Goal: Information Seeking & Learning: Learn about a topic

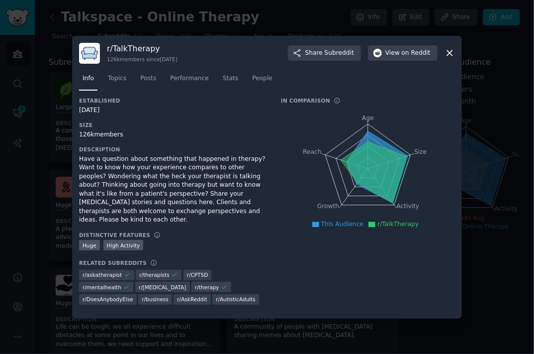
click at [491, 140] on div at bounding box center [267, 177] width 534 height 354
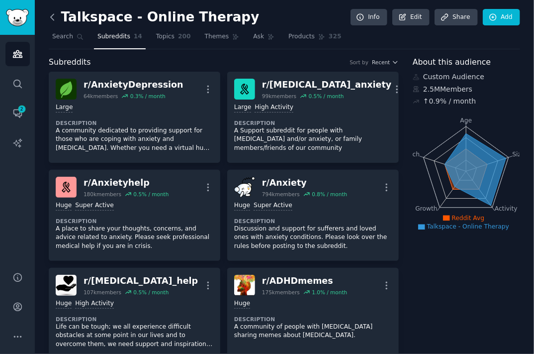
click at [56, 18] on icon at bounding box center [52, 17] width 10 height 10
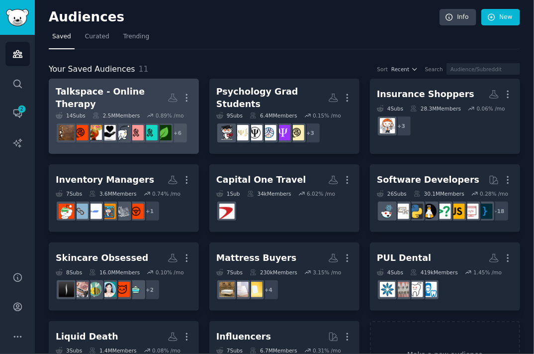
click at [123, 98] on div "Talkspace - Online Therapy" at bounding box center [112, 98] width 112 height 24
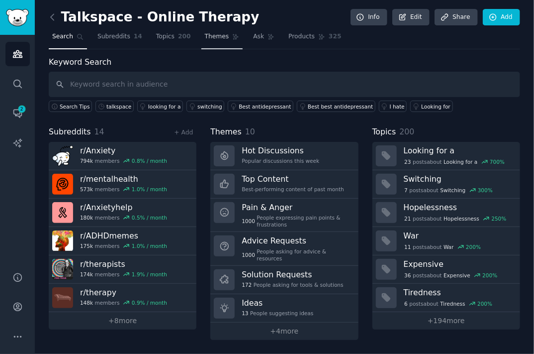
click at [205, 36] on span "Themes" at bounding box center [217, 36] width 24 height 9
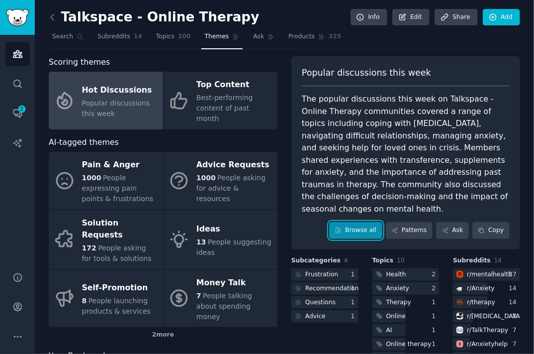
click at [354, 222] on link "Browse all" at bounding box center [355, 230] width 53 height 17
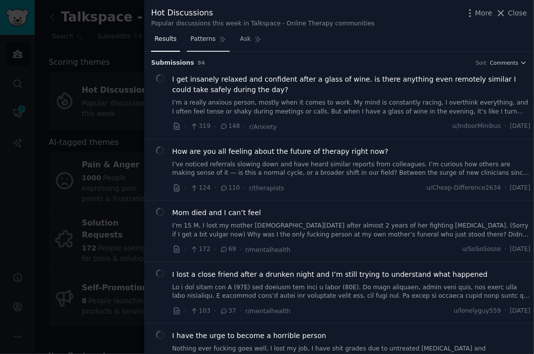
click at [213, 37] on link "Patterns" at bounding box center [208, 41] width 42 height 20
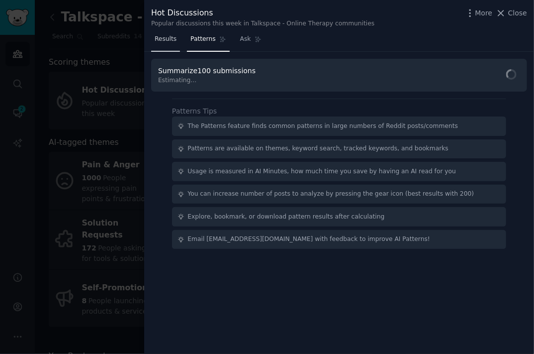
click at [171, 40] on span "Results" at bounding box center [166, 39] width 22 height 9
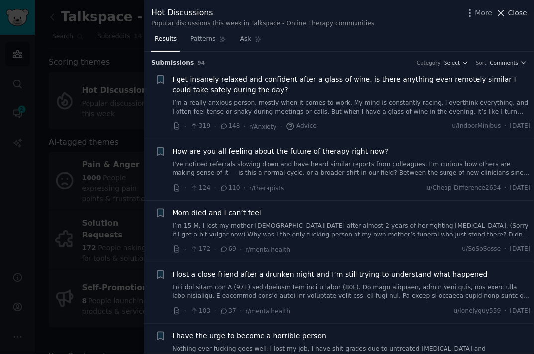
click at [522, 12] on span "Close" at bounding box center [517, 13] width 19 height 10
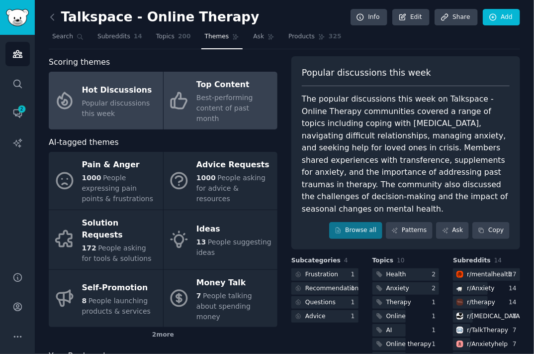
click at [215, 111] on span "Best-performing content of past month" at bounding box center [224, 108] width 57 height 29
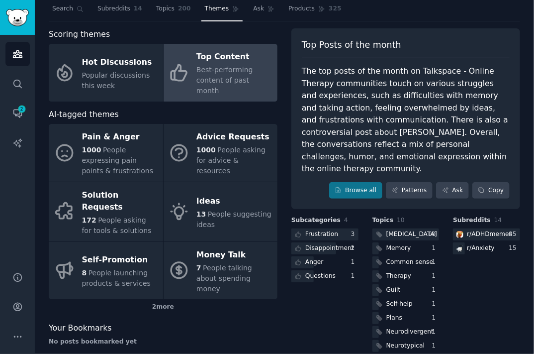
scroll to position [42, 0]
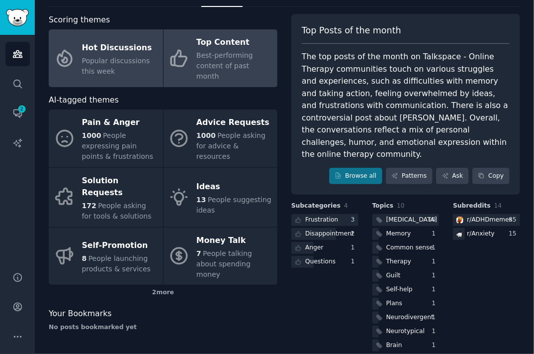
click at [141, 47] on div "Hot Discussions" at bounding box center [120, 48] width 76 height 16
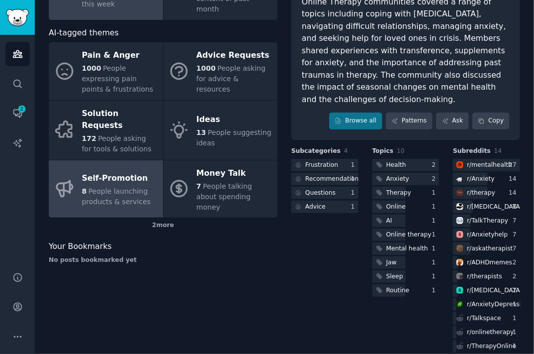
scroll to position [110, 0]
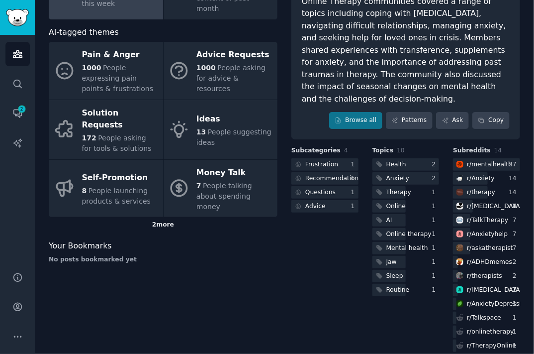
click at [168, 217] on div "2 more" at bounding box center [163, 225] width 229 height 16
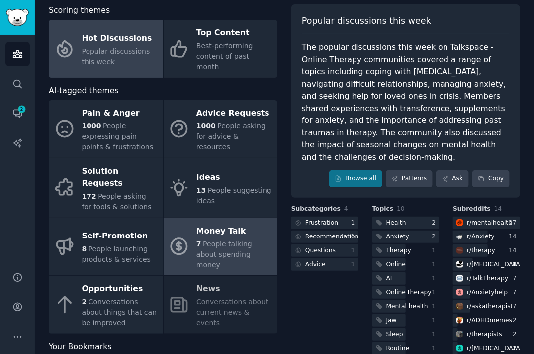
scroll to position [0, 0]
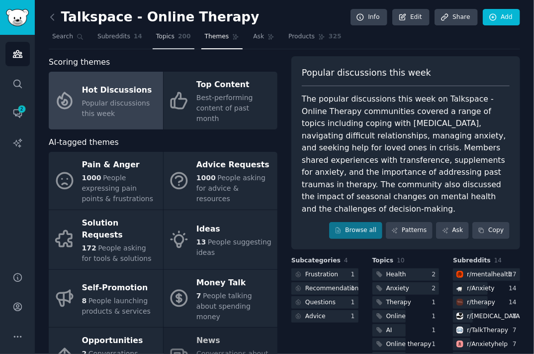
click at [173, 44] on link "Topics 200" at bounding box center [174, 39] width 42 height 20
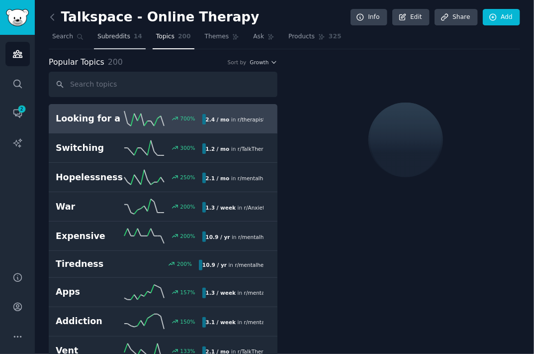
click at [100, 39] on span "Subreddits" at bounding box center [113, 36] width 33 height 9
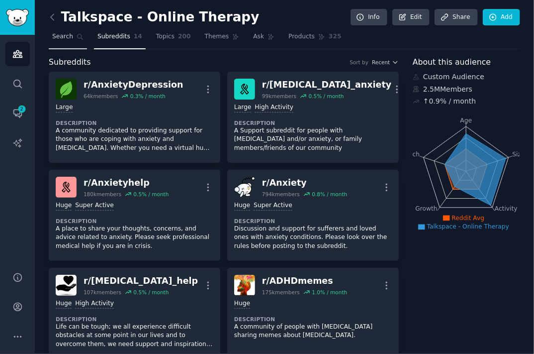
click at [65, 39] on span "Search" at bounding box center [62, 36] width 21 height 9
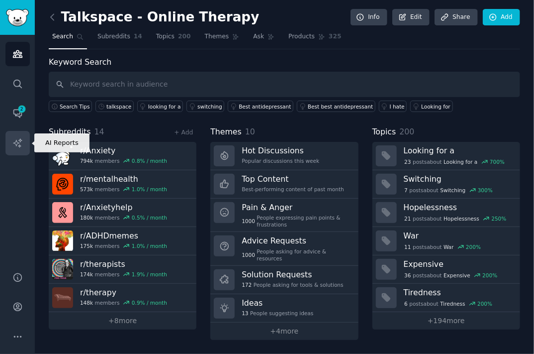
click at [15, 147] on icon "Sidebar" at bounding box center [17, 143] width 10 height 10
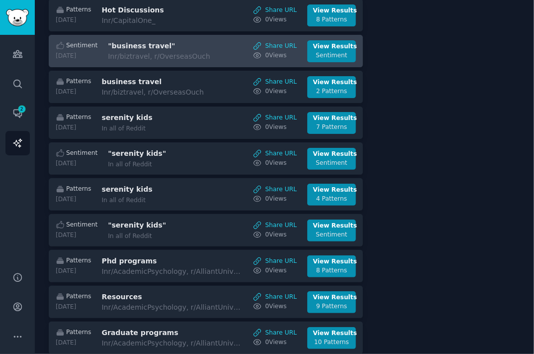
scroll to position [641, 0]
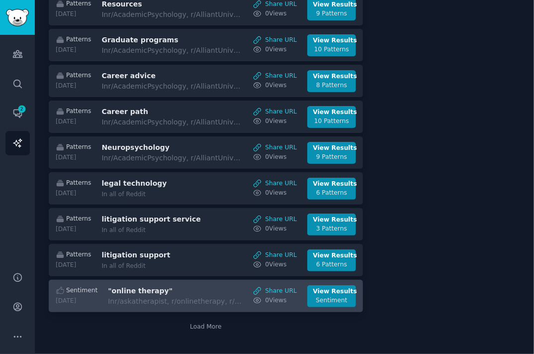
click at [139, 296] on div "In r/askatherapist, r/onlinetherapy, r/Talkspace + 4" at bounding box center [175, 301] width 135 height 10
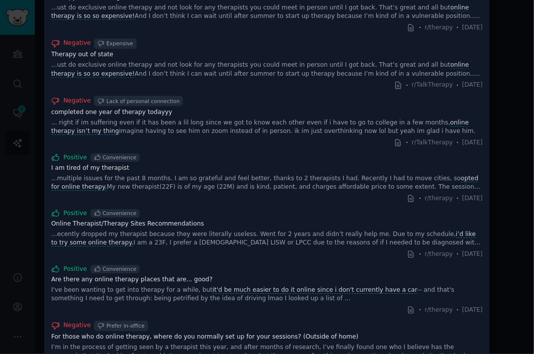
scroll to position [1086, 0]
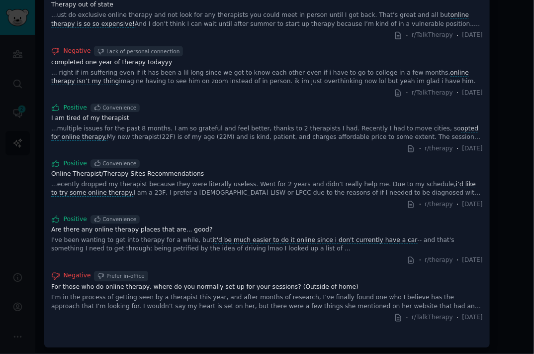
click at [505, 263] on div at bounding box center [267, 177] width 534 height 354
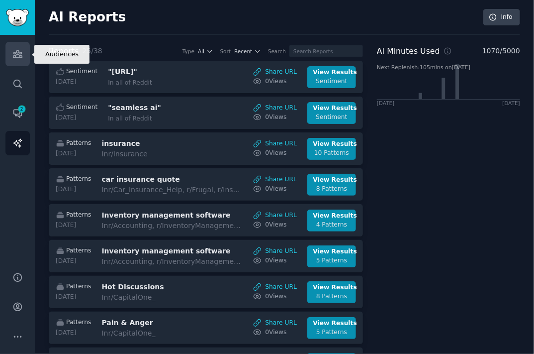
click at [17, 58] on icon "Sidebar" at bounding box center [17, 54] width 9 height 7
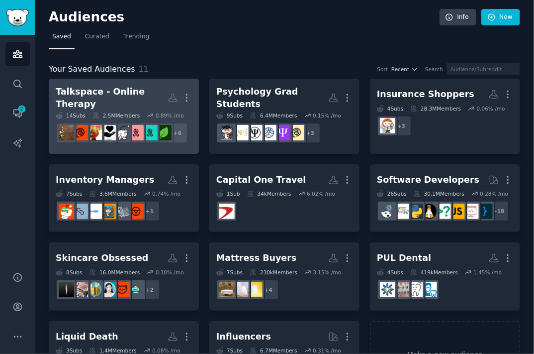
click at [78, 92] on div "Talkspace - Online Therapy" at bounding box center [112, 98] width 112 height 24
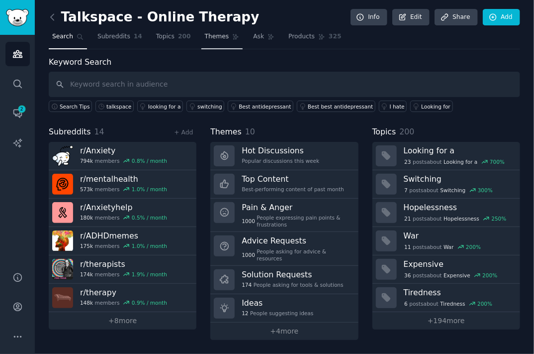
click at [211, 39] on span "Themes" at bounding box center [217, 36] width 24 height 9
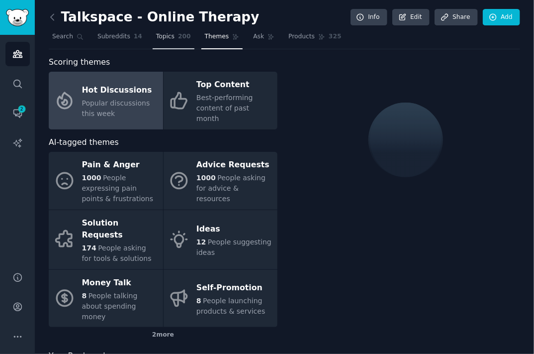
click at [178, 39] on span "200" at bounding box center [184, 36] width 13 height 9
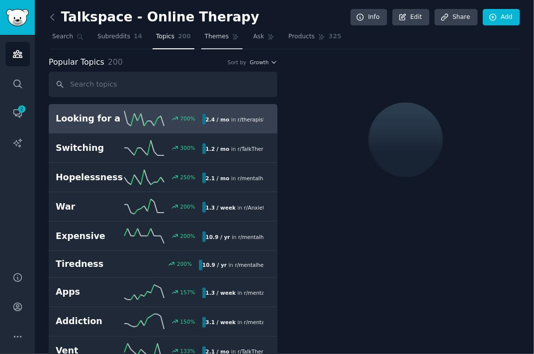
click at [203, 42] on link "Themes" at bounding box center [222, 39] width 42 height 20
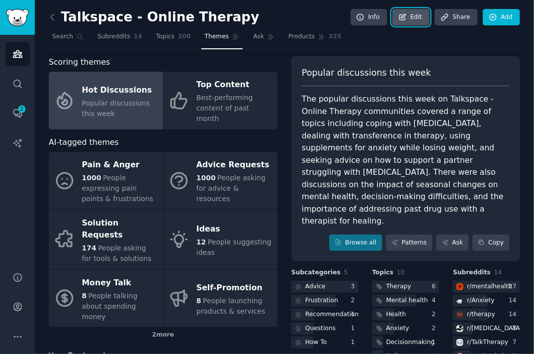
click at [404, 16] on icon at bounding box center [403, 17] width 6 height 6
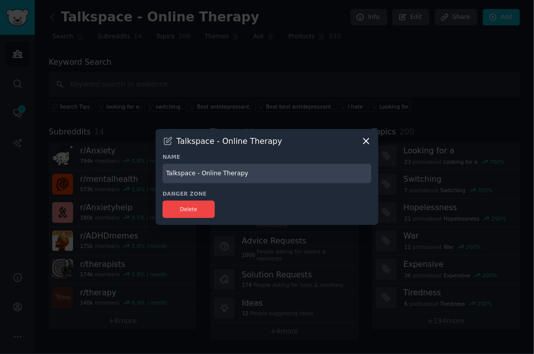
click at [368, 142] on icon at bounding box center [366, 141] width 5 height 5
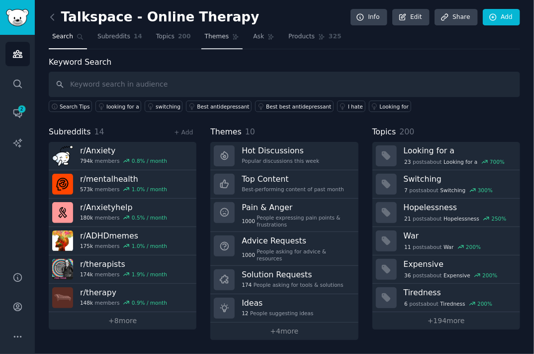
click at [205, 39] on span "Themes" at bounding box center [217, 36] width 24 height 9
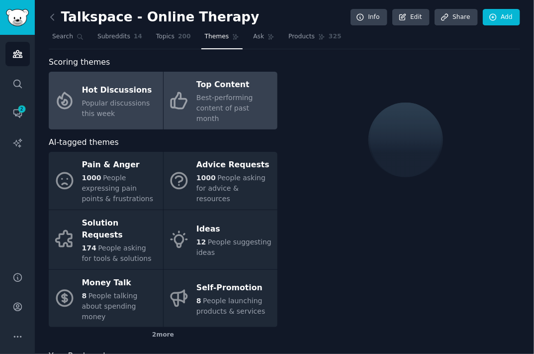
click at [220, 111] on span "Best-performing content of past month" at bounding box center [224, 108] width 57 height 29
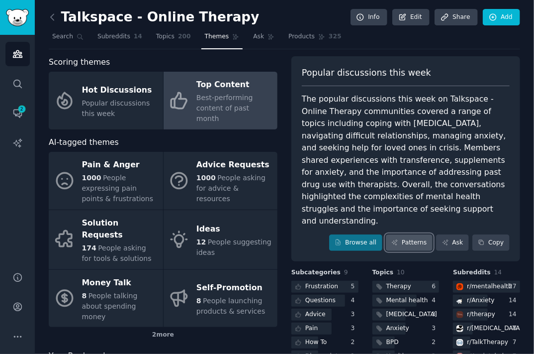
click at [414, 234] on link "Patterns" at bounding box center [409, 242] width 47 height 17
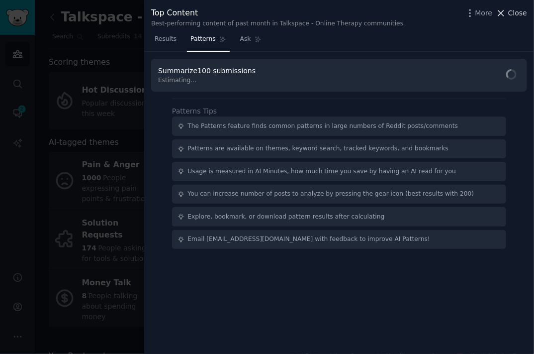
click at [514, 11] on span "Close" at bounding box center [517, 13] width 19 height 10
